Goal: Task Accomplishment & Management: Manage account settings

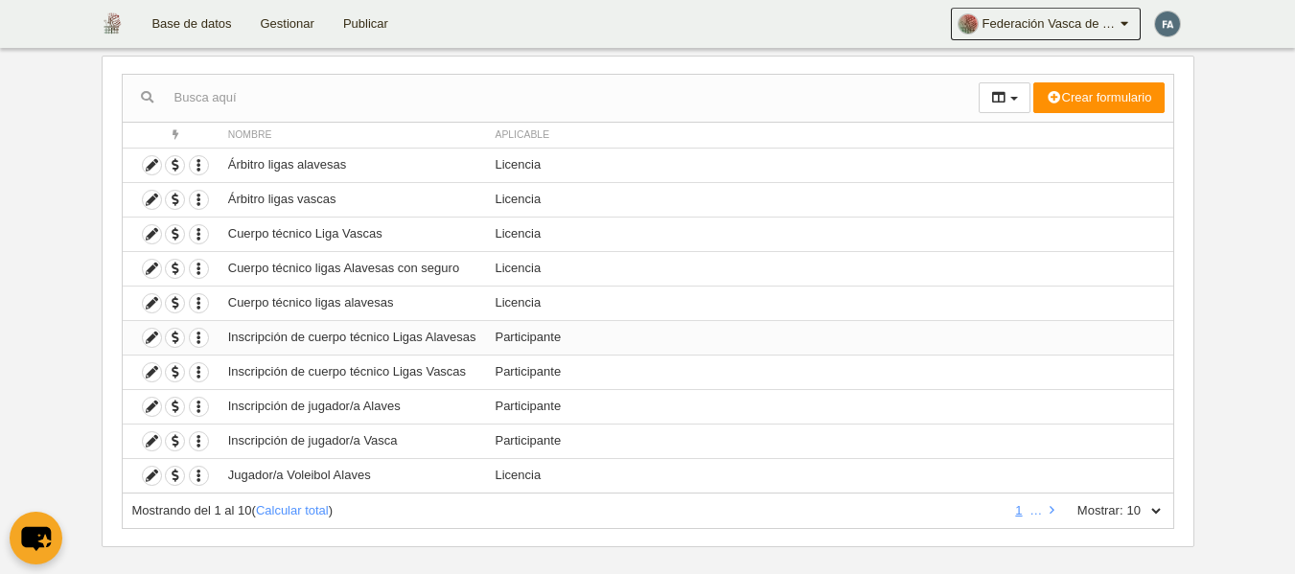
scroll to position [191, 0]
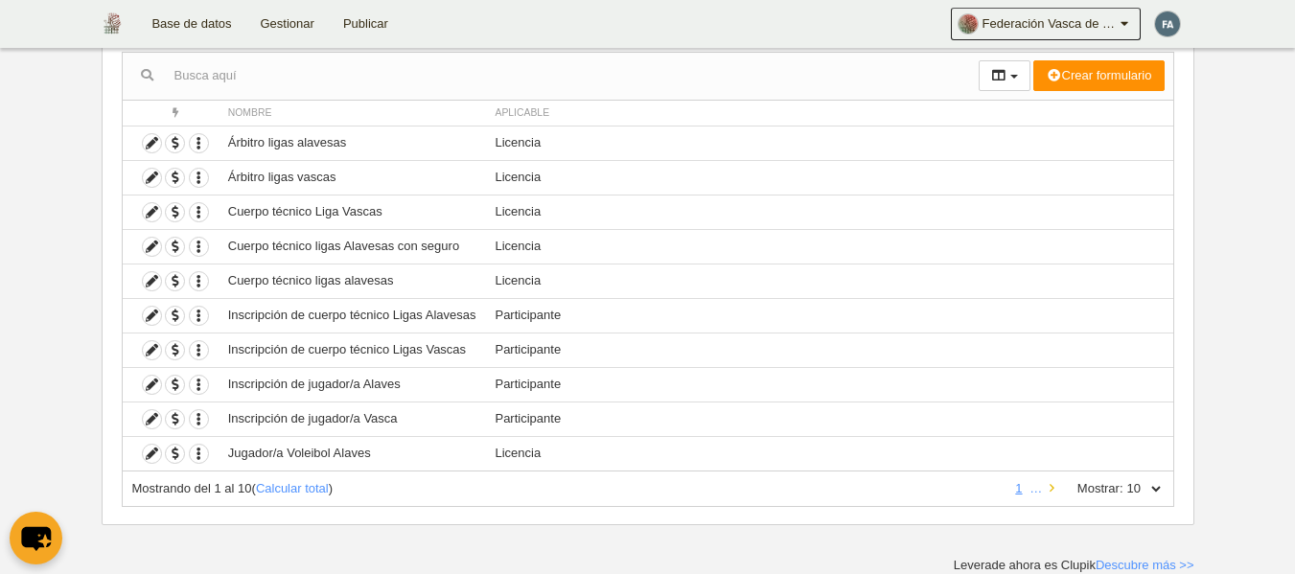
click at [1053, 490] on icon at bounding box center [1051, 488] width 5 height 12
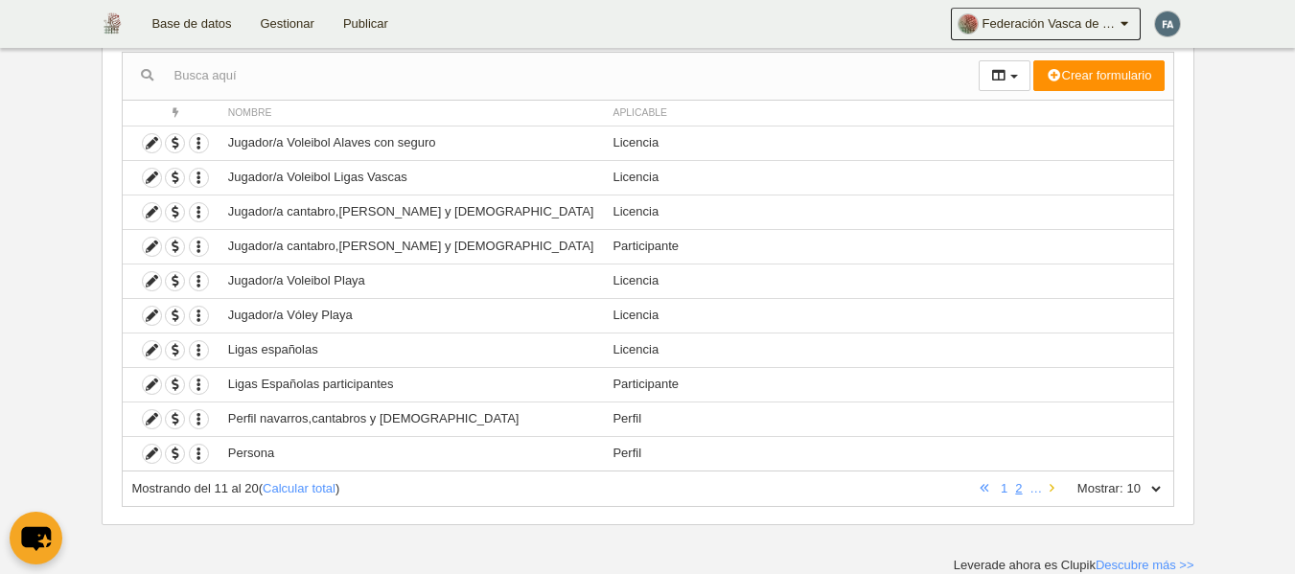
click at [1051, 488] on icon at bounding box center [1051, 488] width 5 height 12
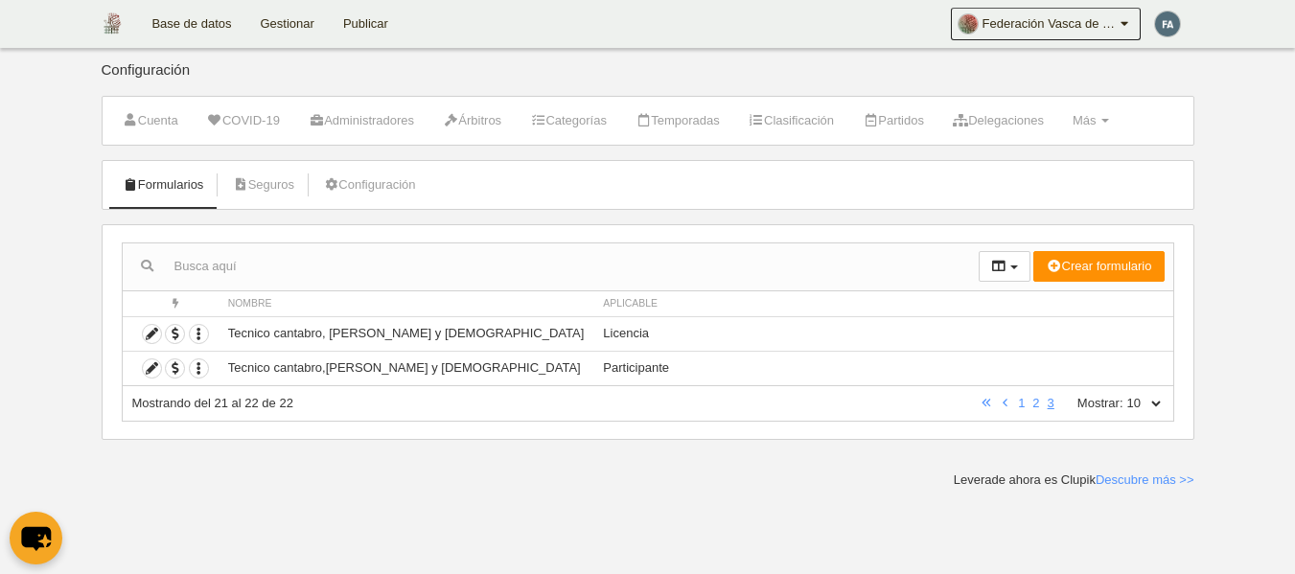
scroll to position [0, 0]
click at [1034, 402] on link "2" at bounding box center [1035, 403] width 14 height 14
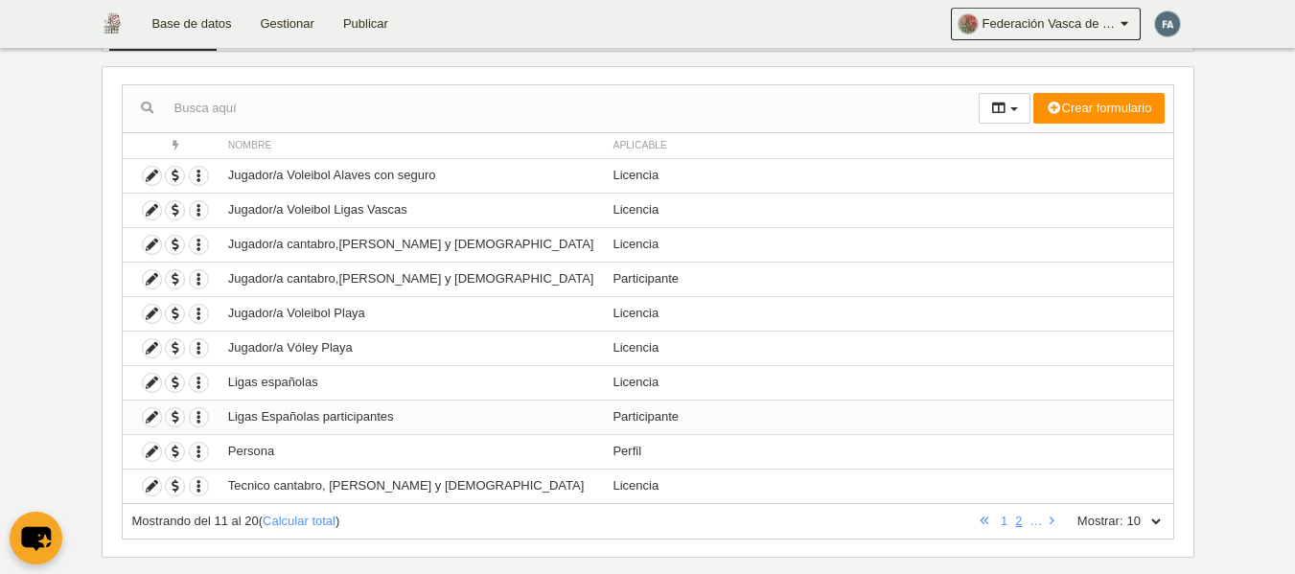
scroll to position [191, 0]
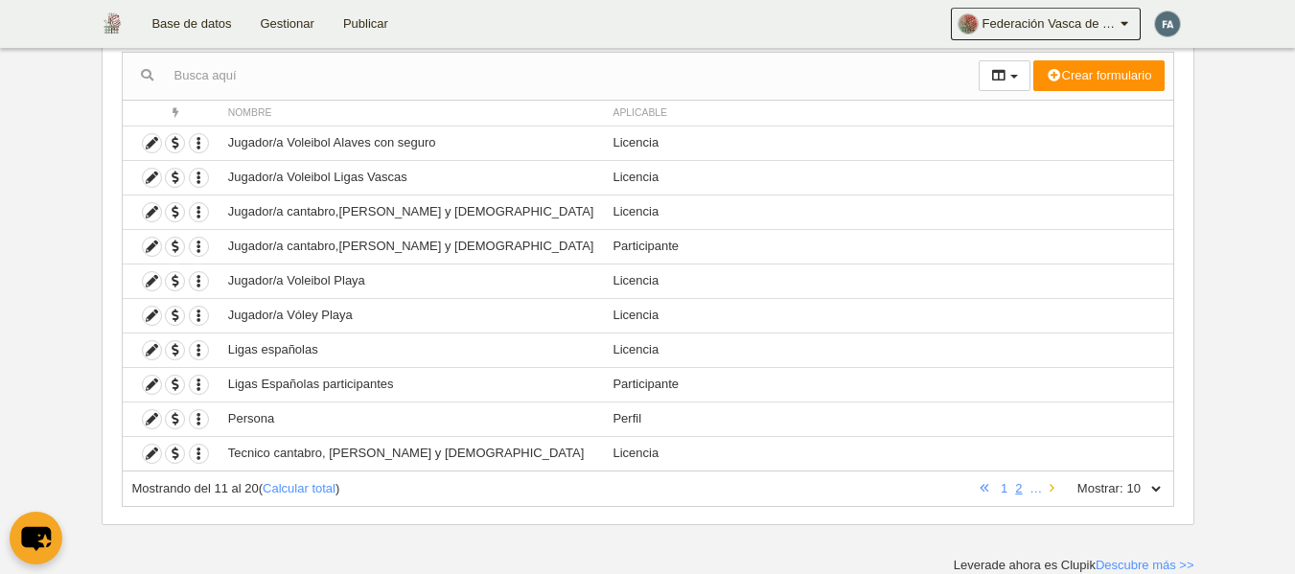
click at [1050, 493] on icon at bounding box center [1051, 488] width 5 height 12
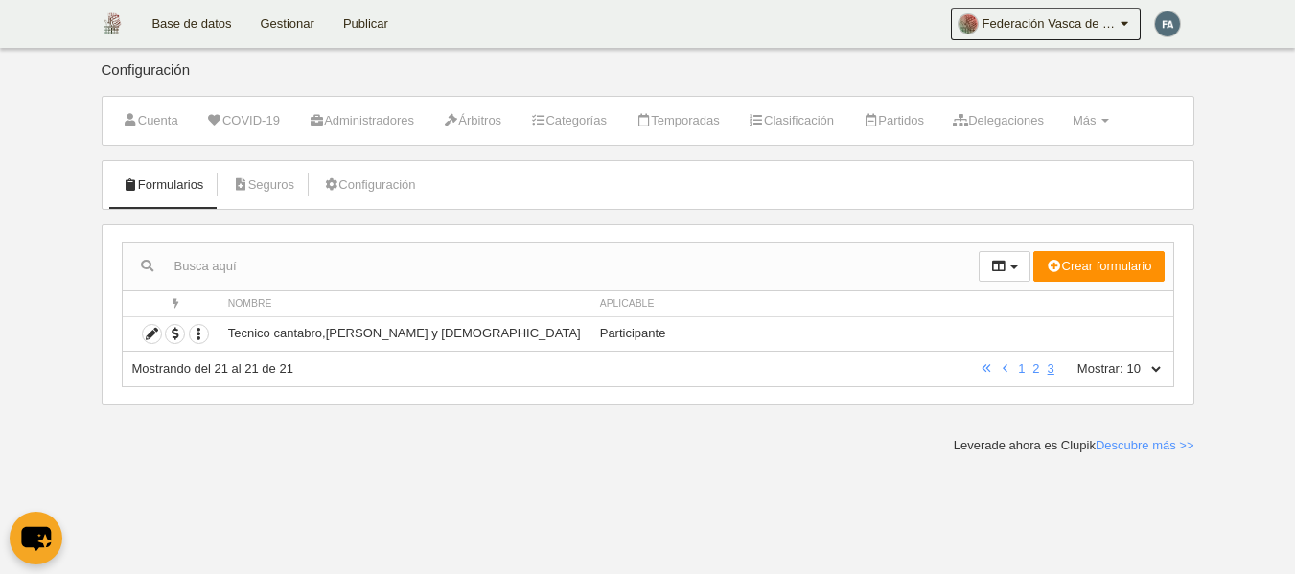
scroll to position [0, 0]
click at [1034, 374] on link "2" at bounding box center [1035, 368] width 14 height 14
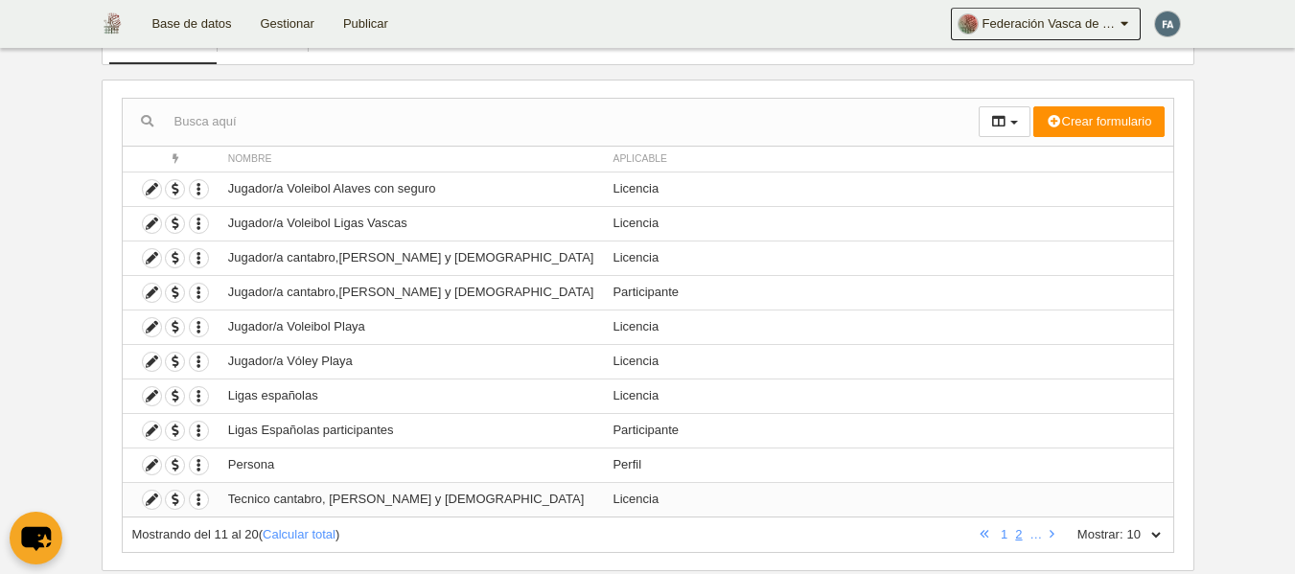
scroll to position [191, 0]
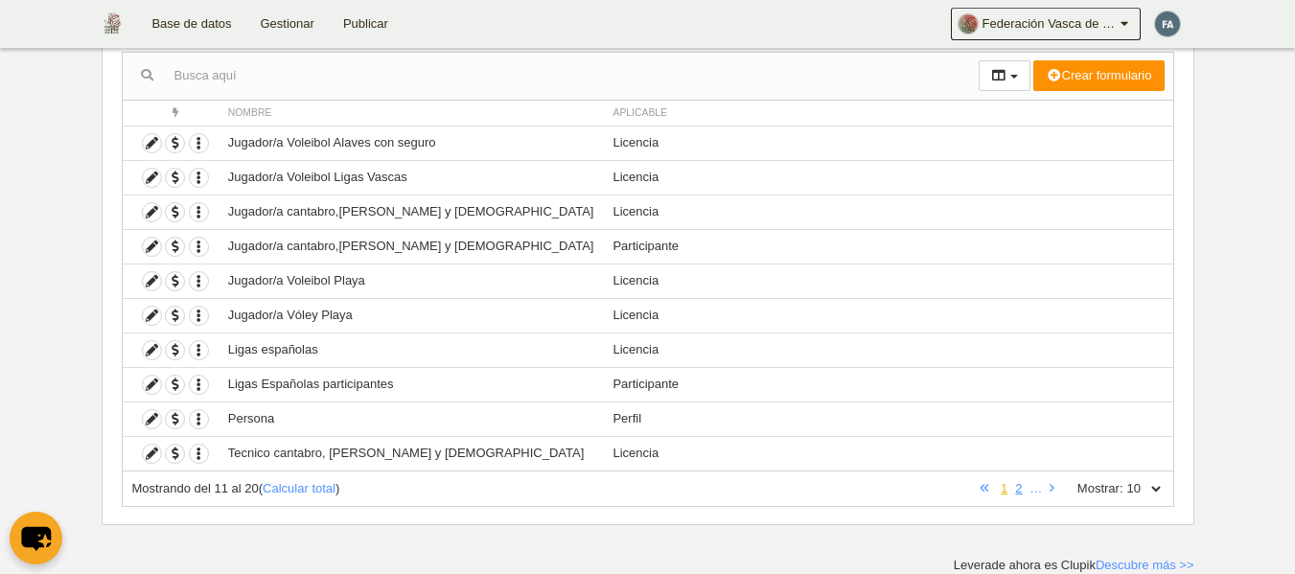
click at [998, 482] on link "1" at bounding box center [1004, 488] width 14 height 14
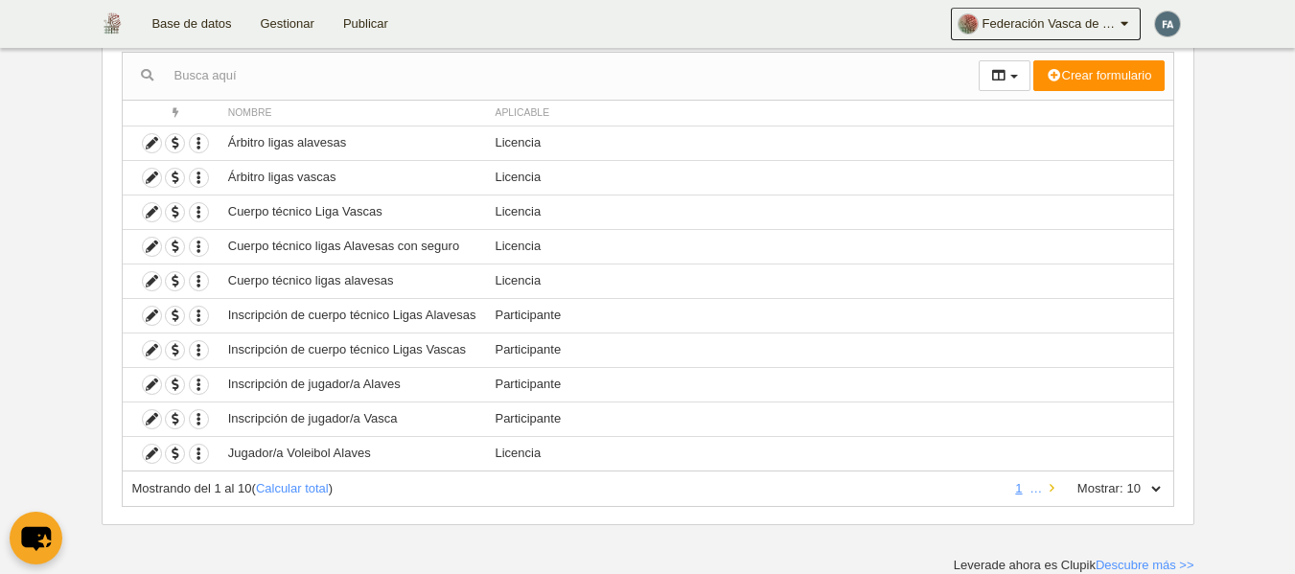
click at [1056, 489] on link at bounding box center [1051, 488] width 12 height 14
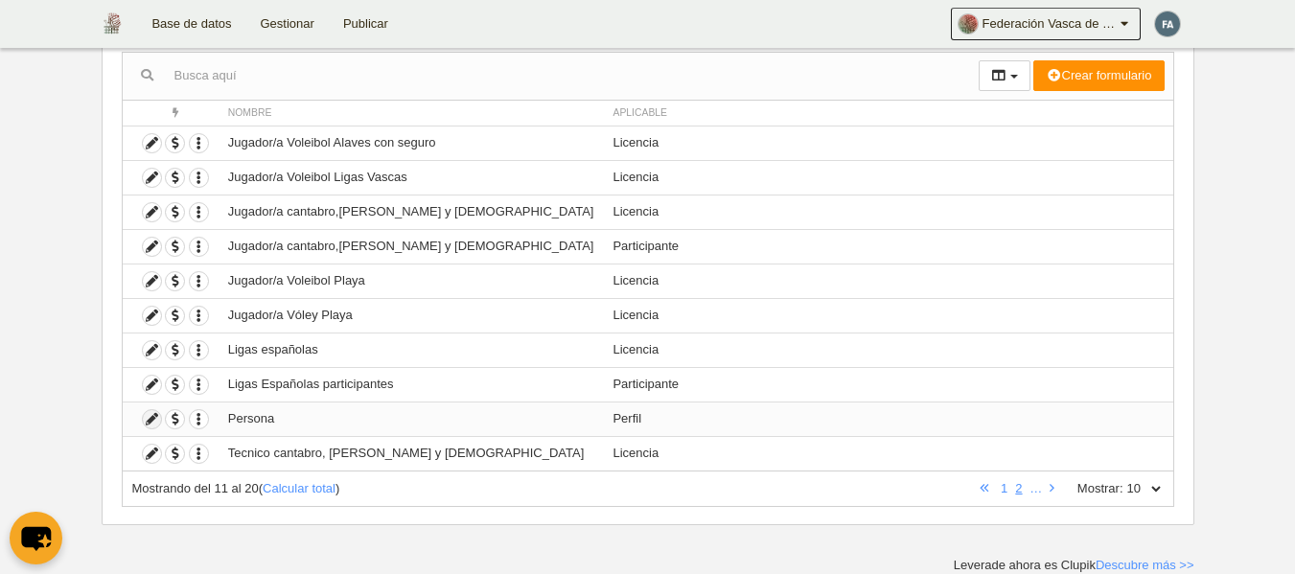
click at [151, 423] on icon at bounding box center [152, 419] width 18 height 18
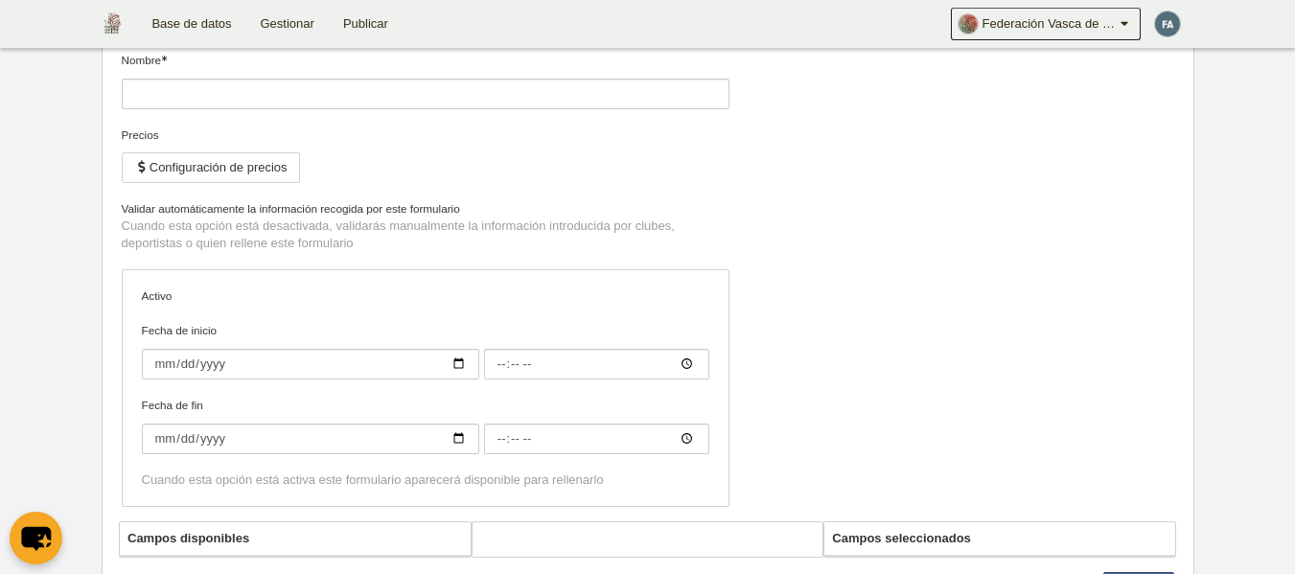
type input "Persona"
checkbox input "true"
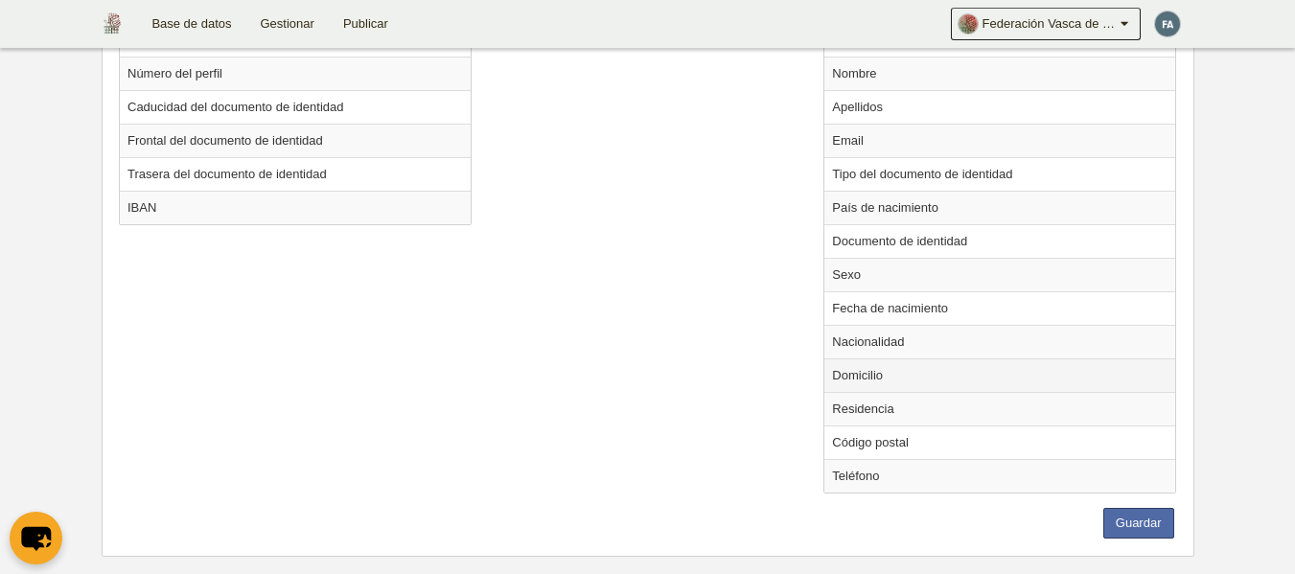
scroll to position [671, 0]
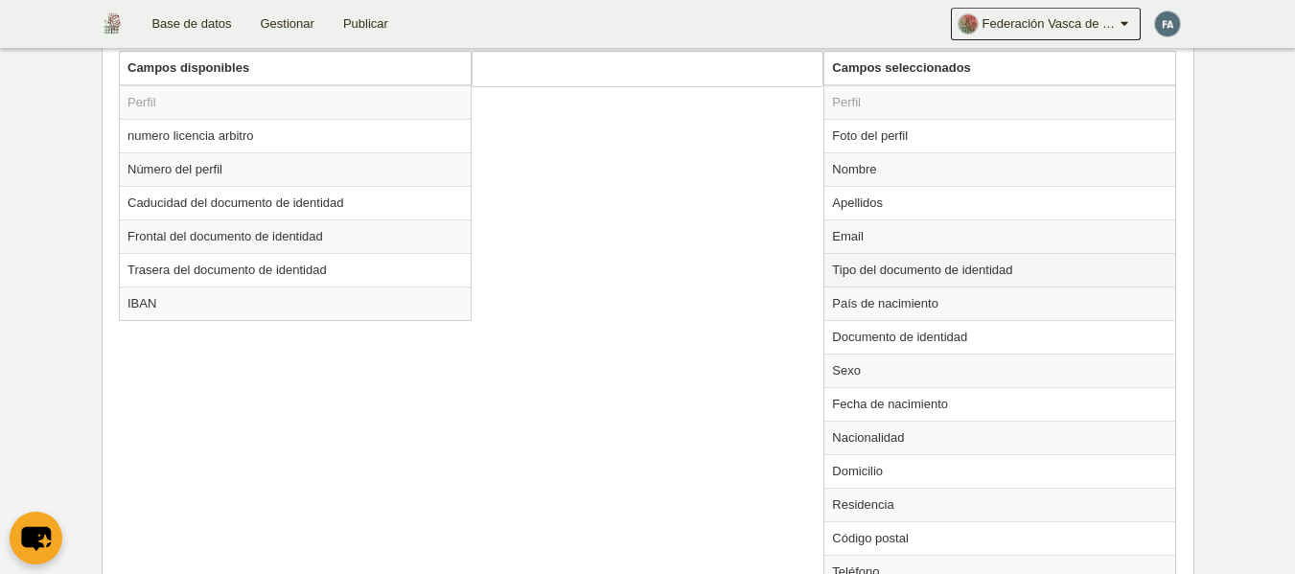
click at [922, 270] on td "Tipo del documento de identidad" at bounding box center [999, 270] width 351 height 34
radio input "true"
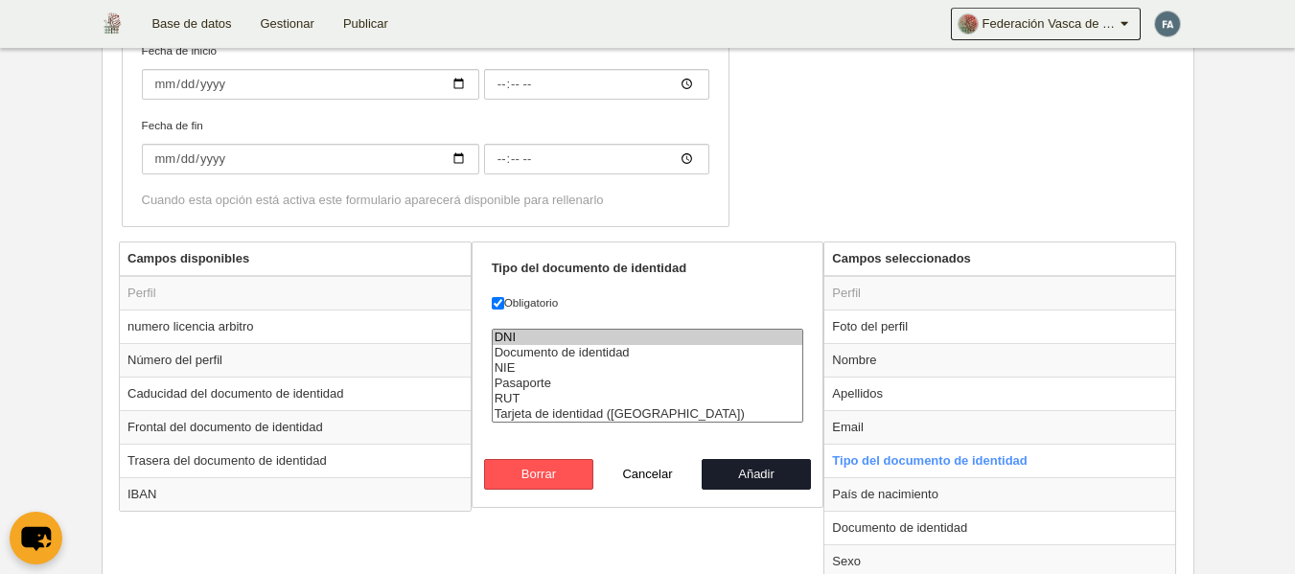
scroll to position [479, 0]
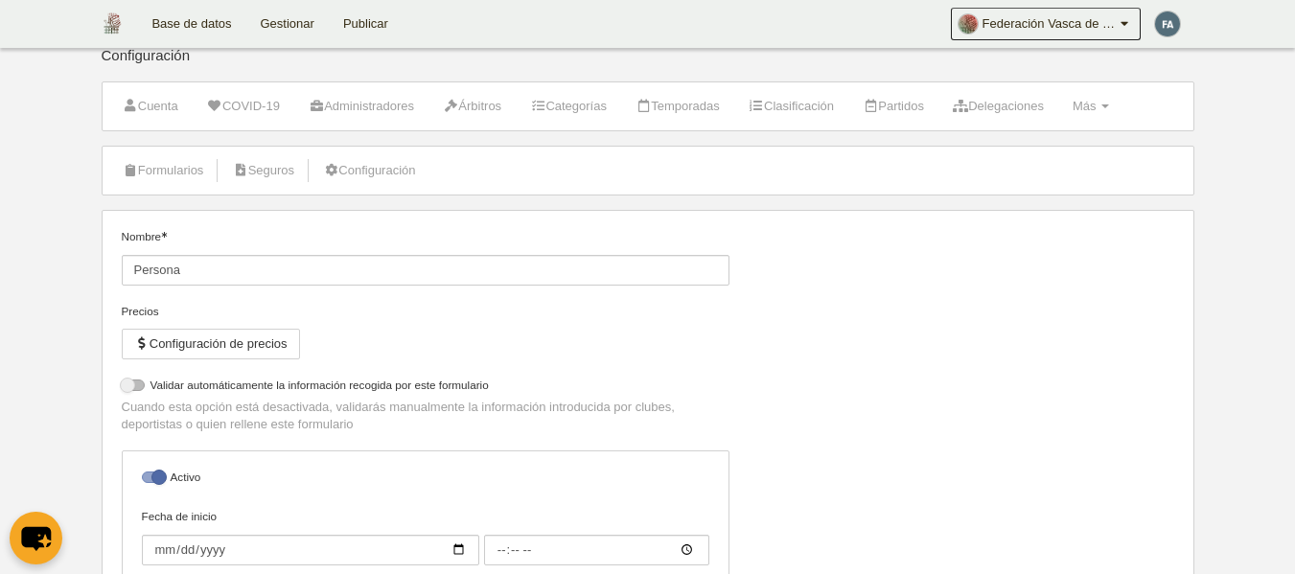
scroll to position [0, 0]
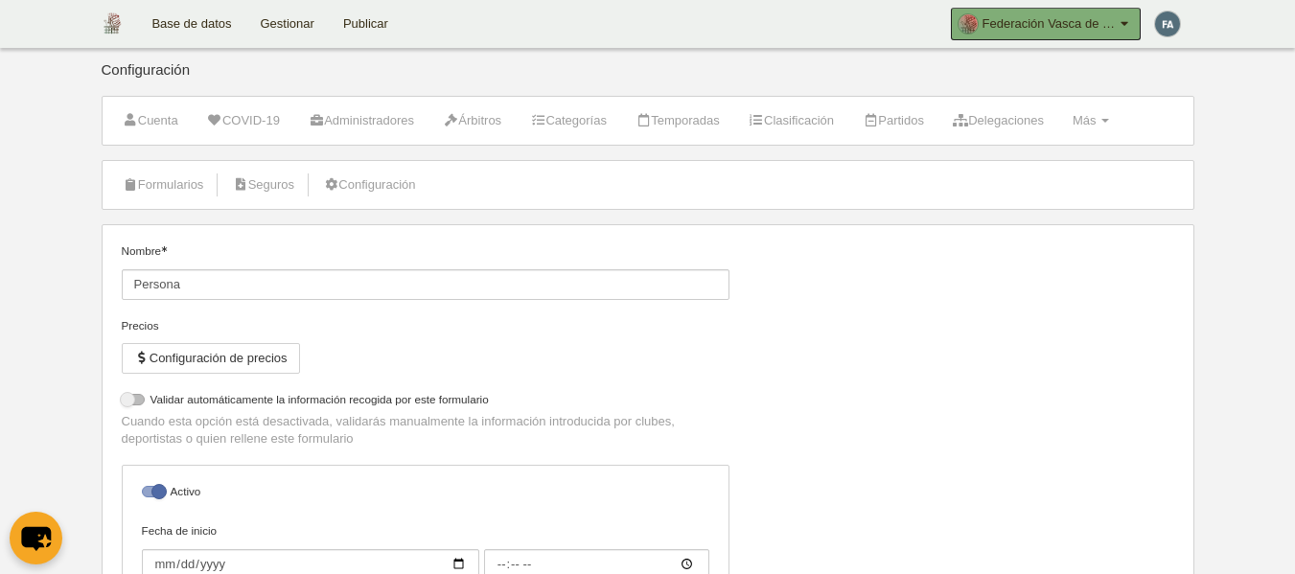
click at [1134, 25] on link "Federación Vasca de Voleibol" at bounding box center [1046, 24] width 190 height 33
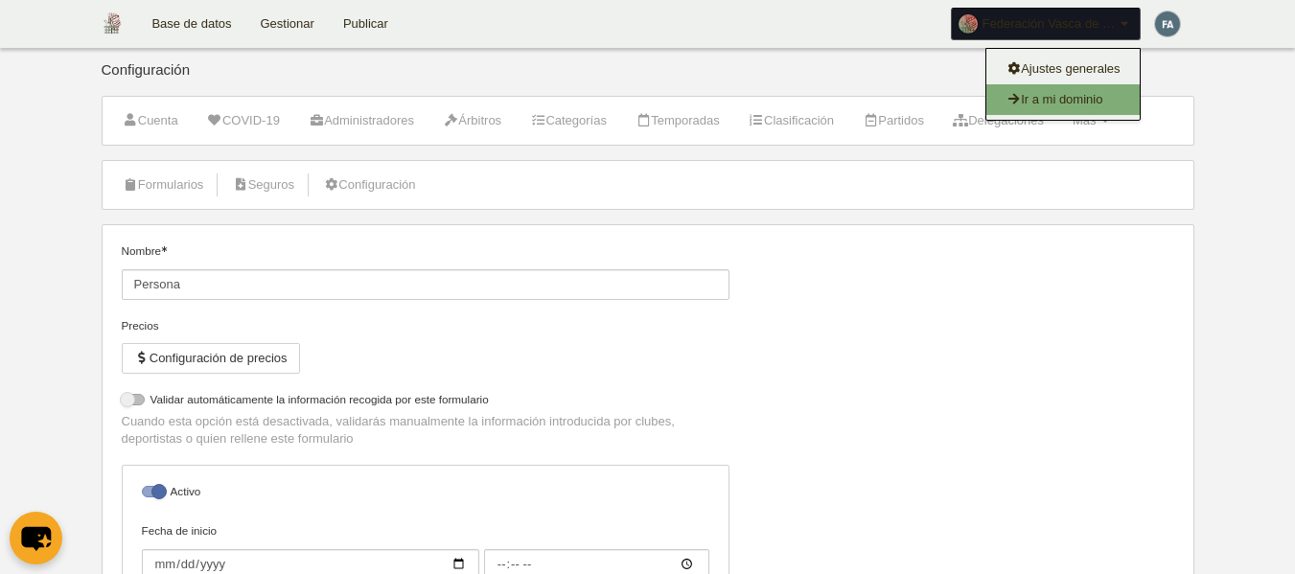
click at [1075, 89] on link "Ir a mi dominio" at bounding box center [1062, 99] width 153 height 31
